Goal: Task Accomplishment & Management: Manage account settings

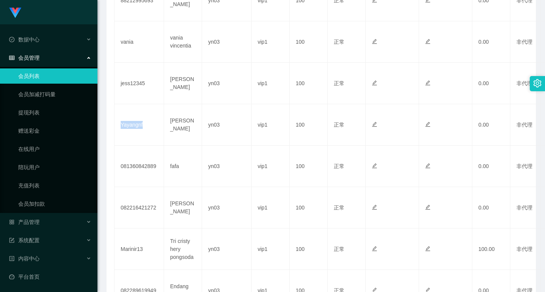
click at [140, 127] on td "Yayangnf" at bounding box center [139, 124] width 49 height 41
copy td "Yayangnf"
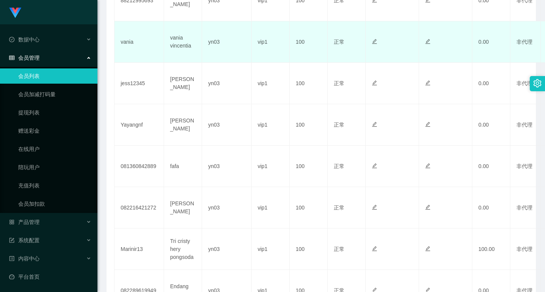
click at [123, 38] on td "vania" at bounding box center [139, 41] width 49 height 41
copy td "vania"
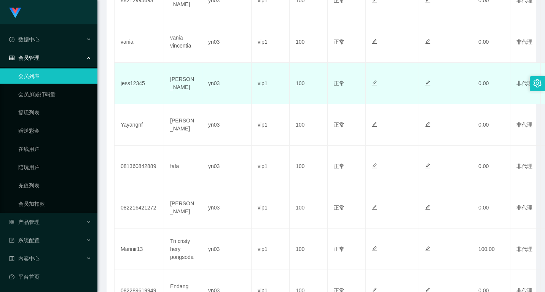
click at [128, 85] on td "jess12345" at bounding box center [139, 83] width 49 height 41
copy td "jess12345"
